Goal: Check status: Check status

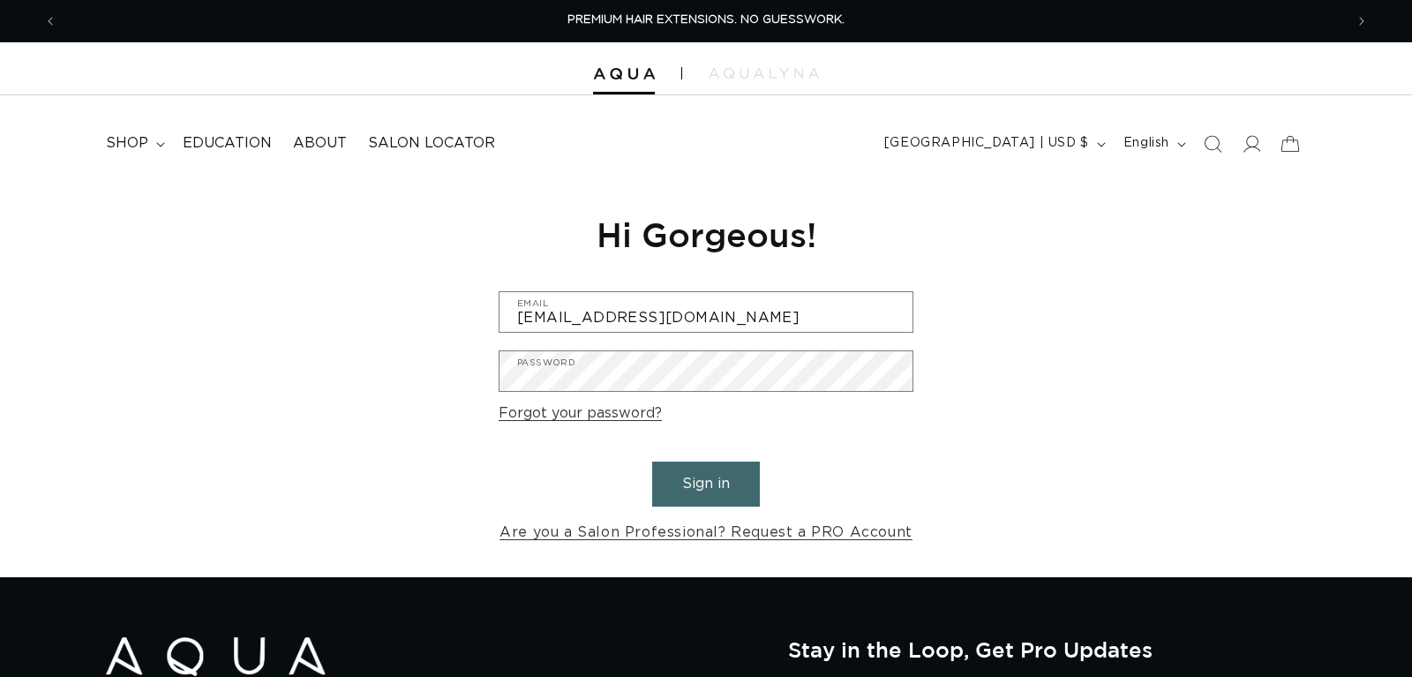
click at [690, 484] on button "Sign in" at bounding box center [706, 483] width 108 height 45
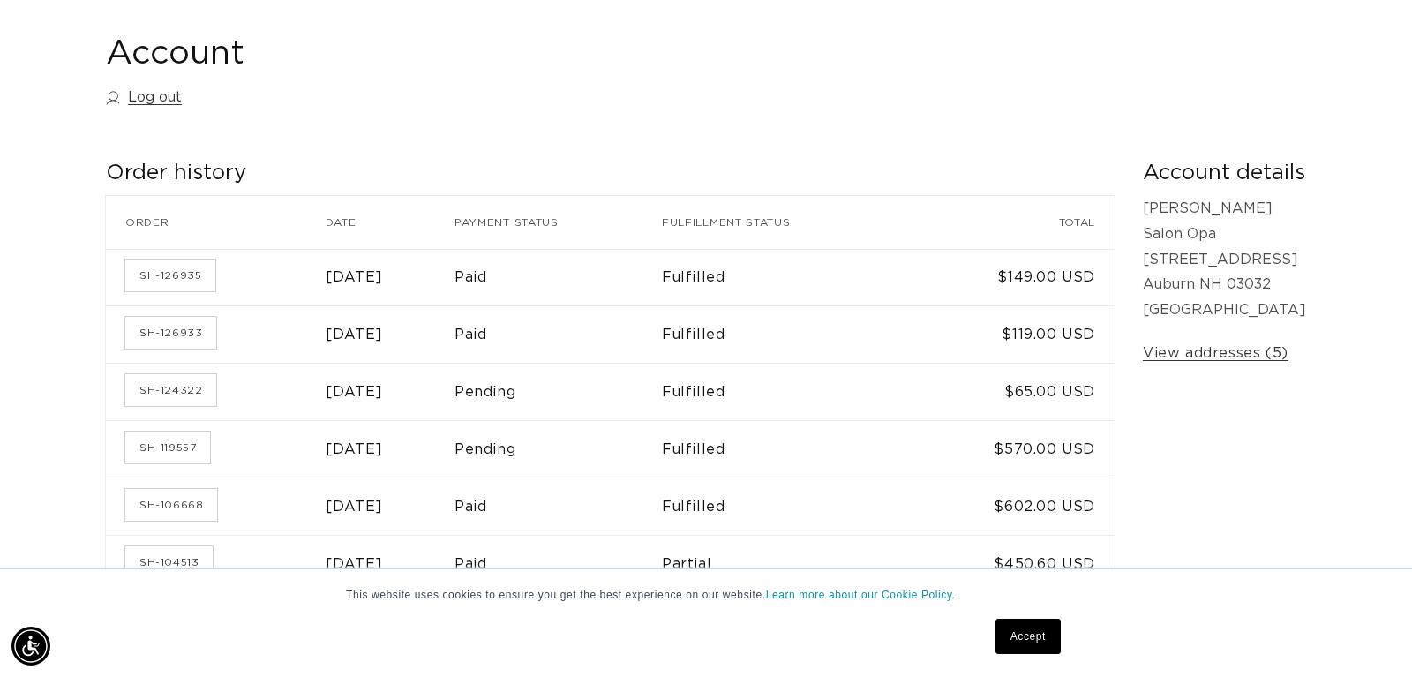
scroll to position [0, 1286]
click at [185, 386] on link "SH-124322" at bounding box center [170, 390] width 91 height 32
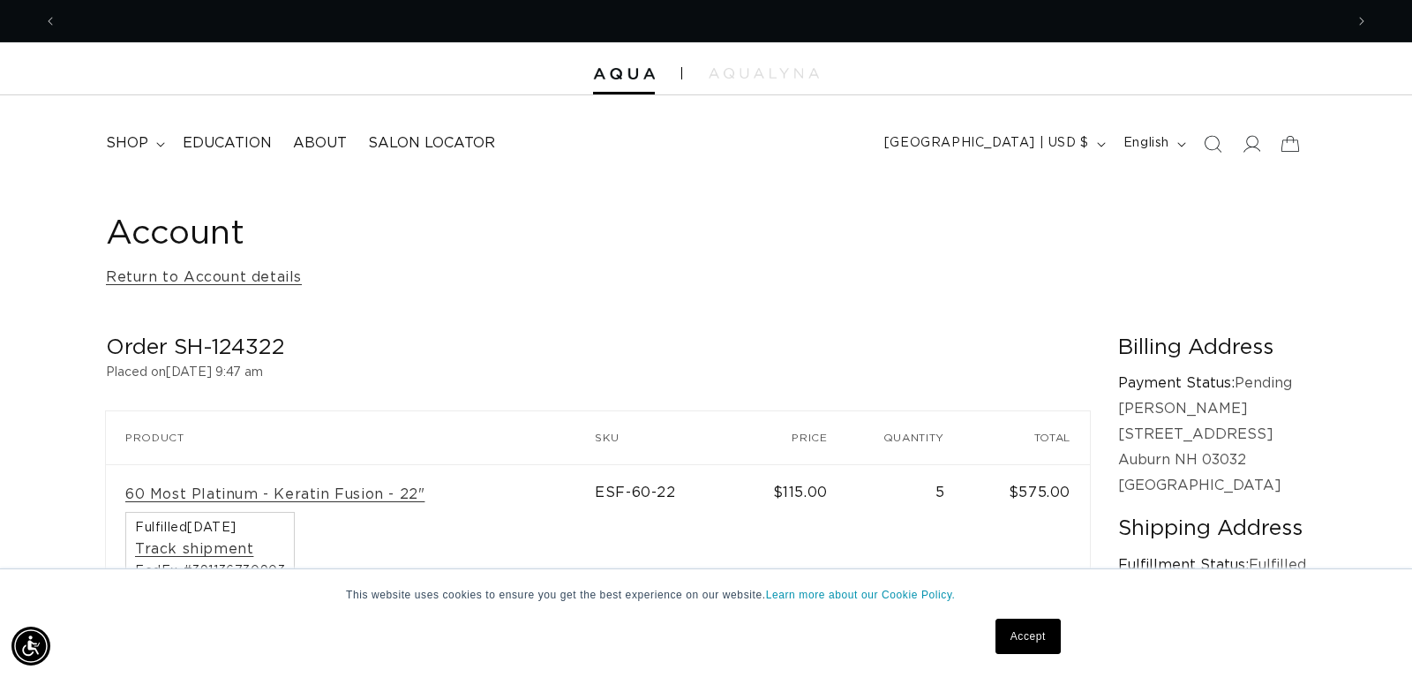
scroll to position [0, 1286]
click at [49, 231] on div "Account Return to Account details Order SH-124322 Placed on July 17, 2025 at 9:…" at bounding box center [706, 482] width 1412 height 603
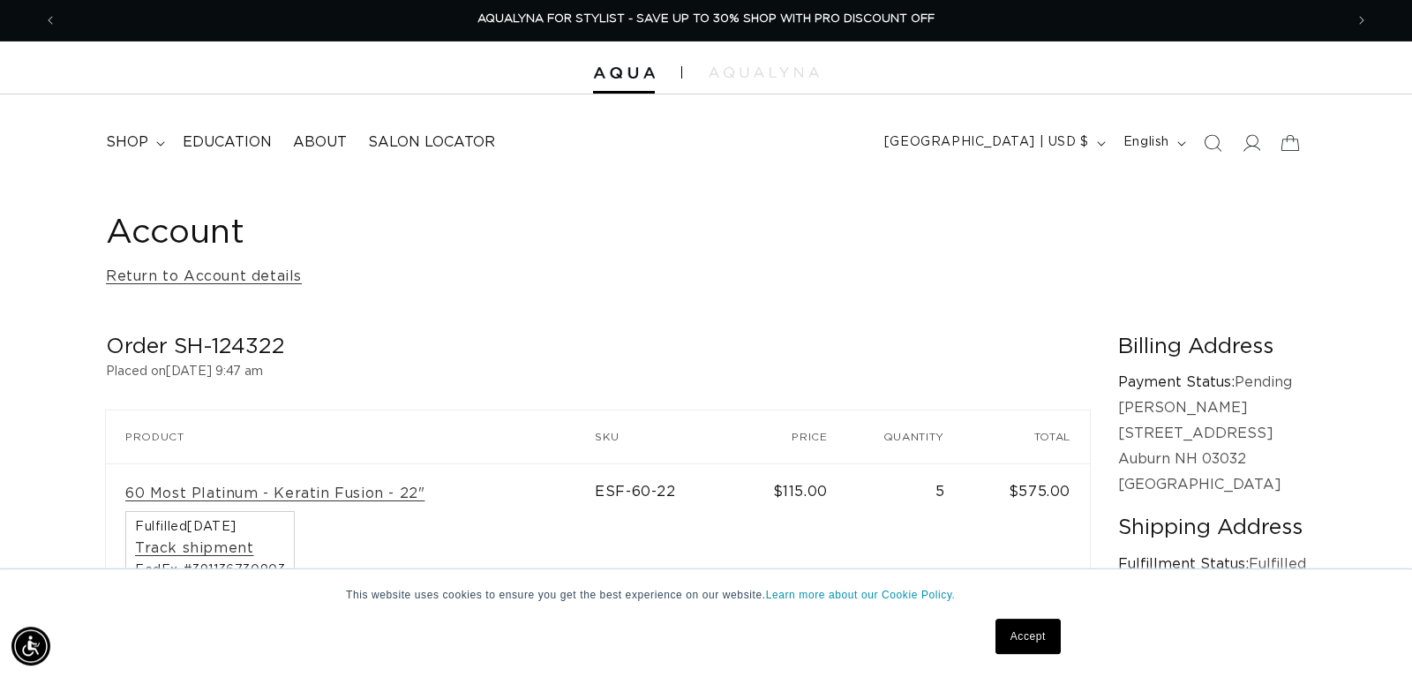
scroll to position [0, 0]
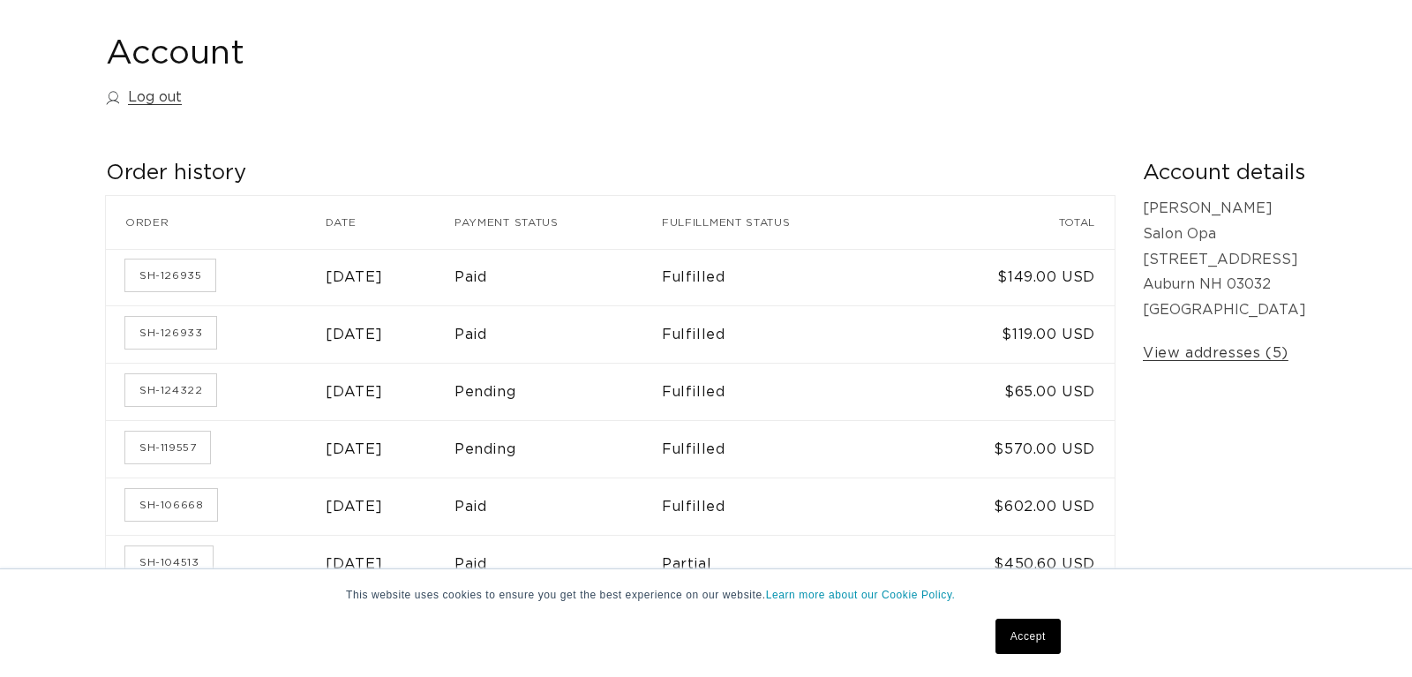
scroll to position [180, 0]
click at [169, 327] on link "SH-126933" at bounding box center [170, 333] width 91 height 32
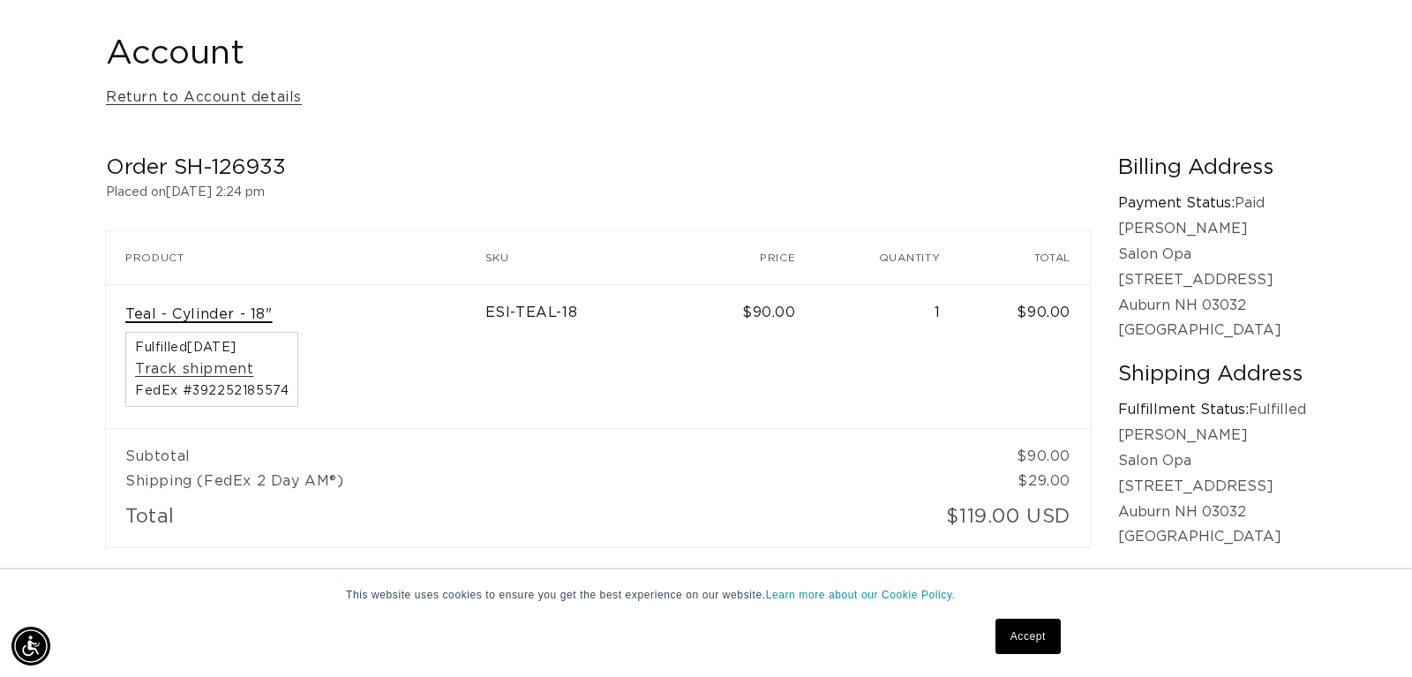
click at [208, 319] on link "Teal - Cylinder - 18"" at bounding box center [198, 314] width 147 height 19
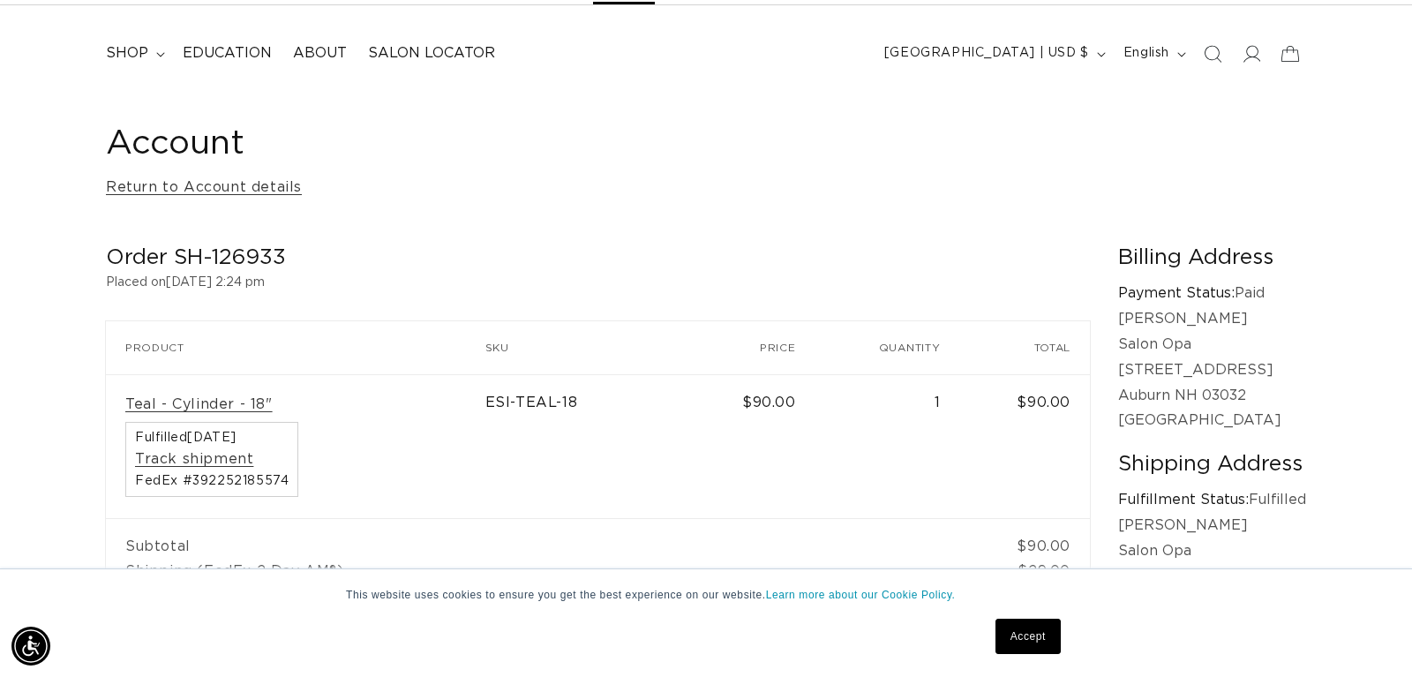
scroll to position [0, 2573]
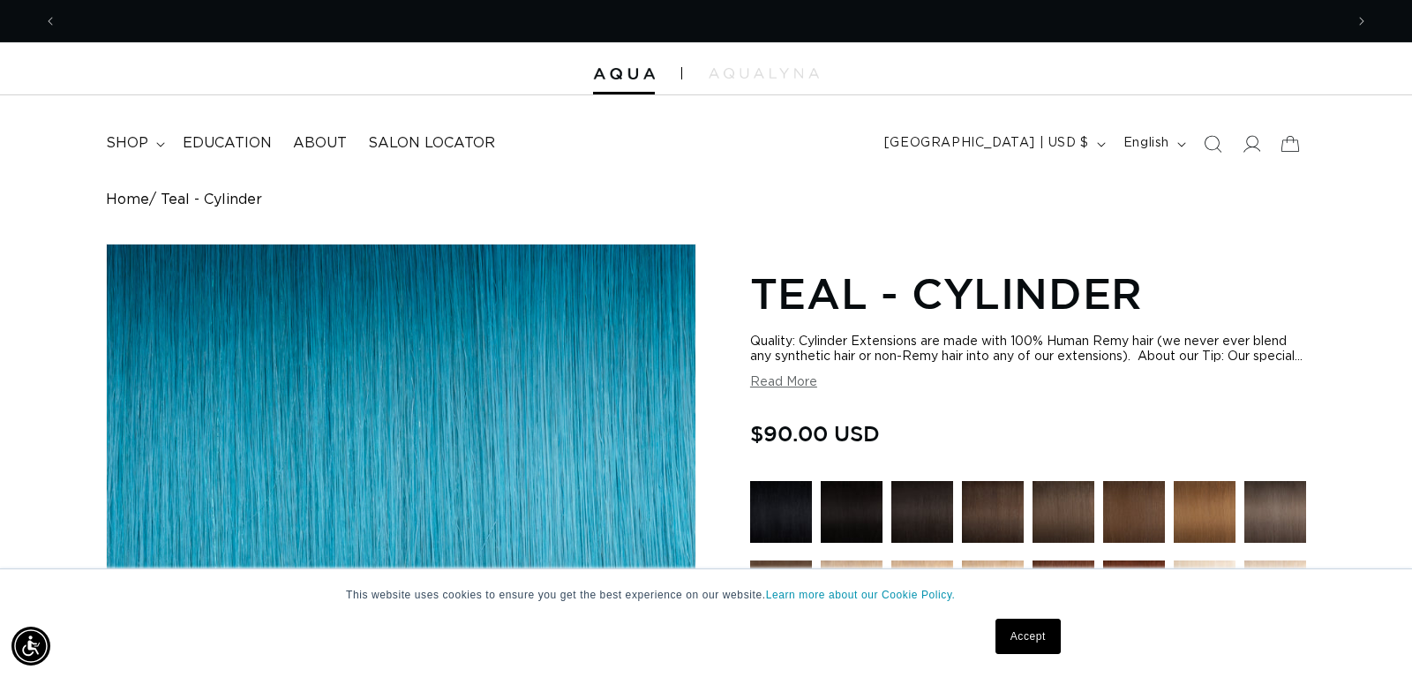
scroll to position [0, 1286]
click at [780, 390] on button "Read More" at bounding box center [783, 382] width 67 height 15
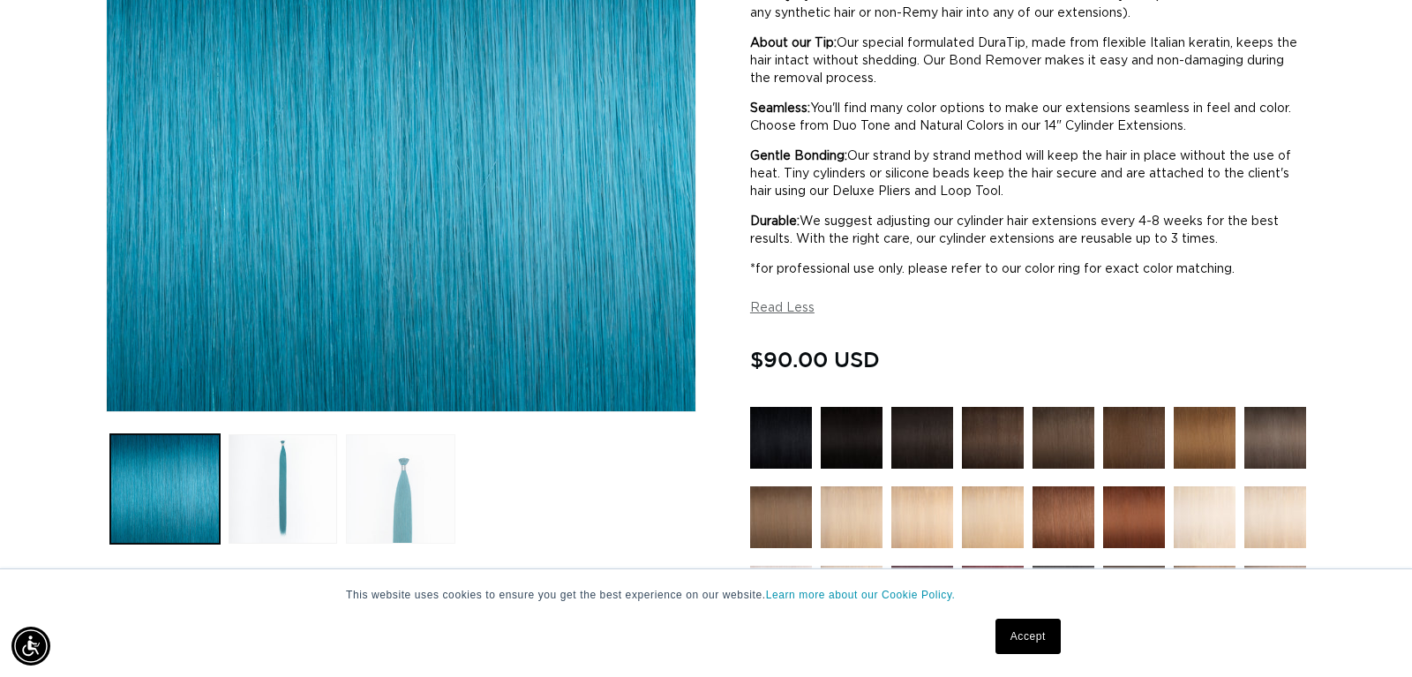
click at [402, 492] on button "Load image 3 in gallery view" at bounding box center [400, 488] width 109 height 109
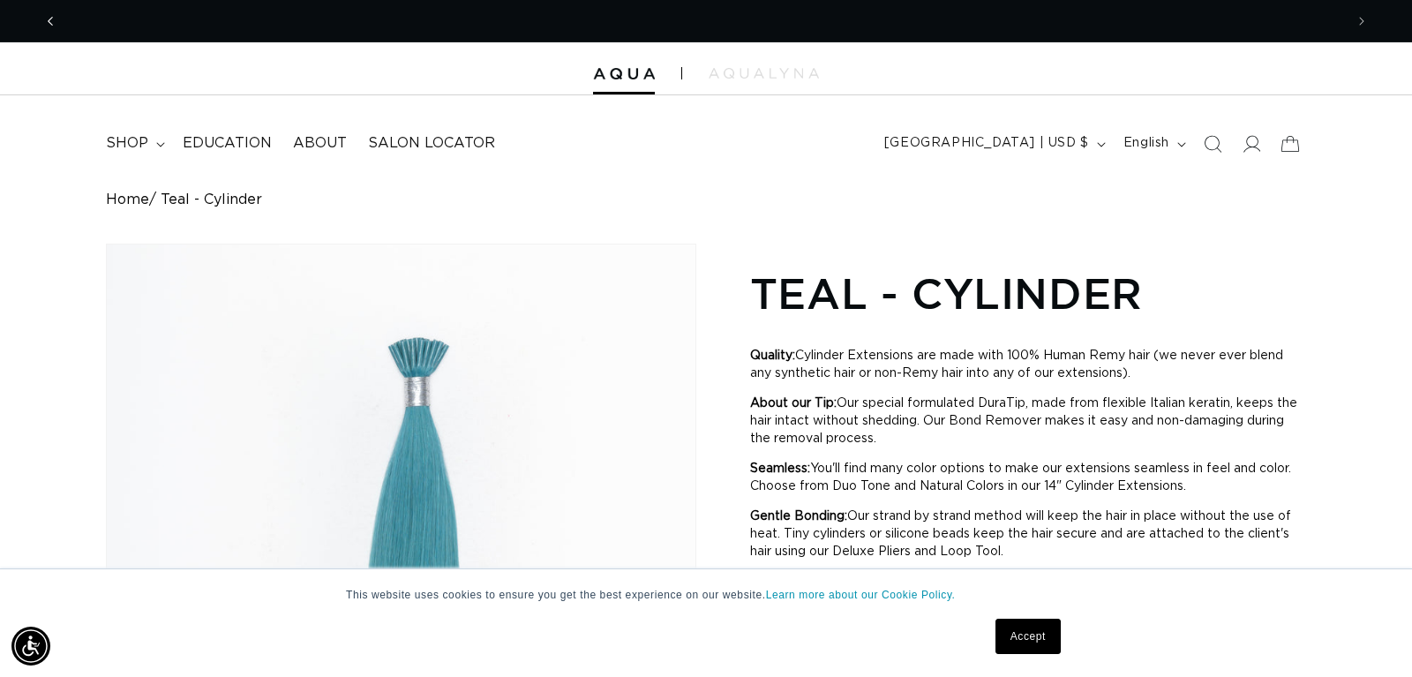
scroll to position [0, 0]
